Goal: Transaction & Acquisition: Purchase product/service

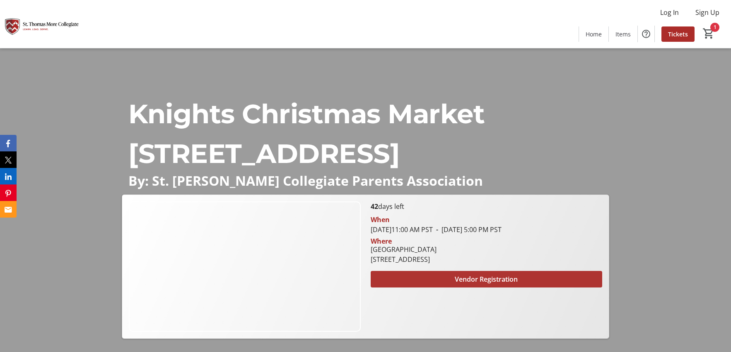
click at [458, 273] on span at bounding box center [485, 279] width 231 height 20
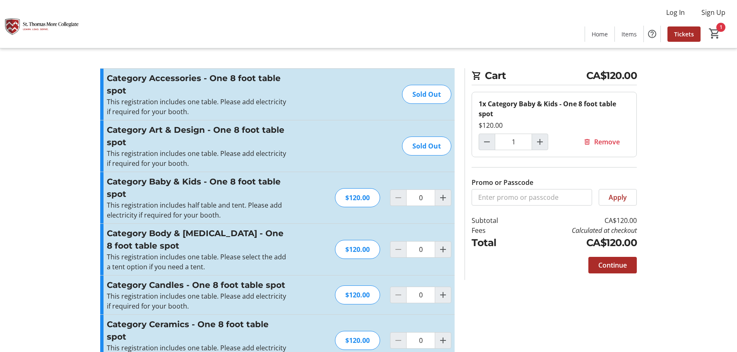
type input "1"
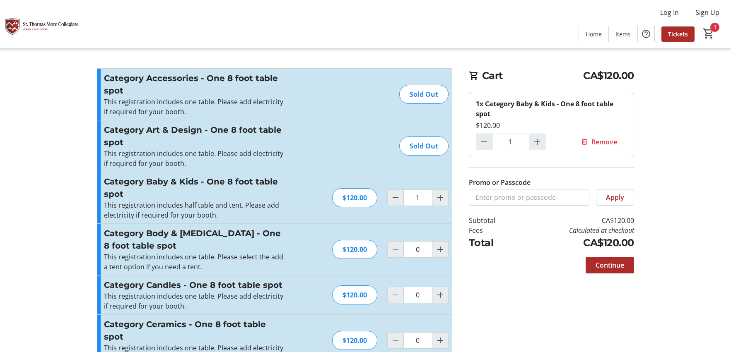
click at [521, 200] on input "Promo or Passcode" at bounding box center [529, 197] width 120 height 17
type input "d"
